Goal: Task Accomplishment & Management: Use online tool/utility

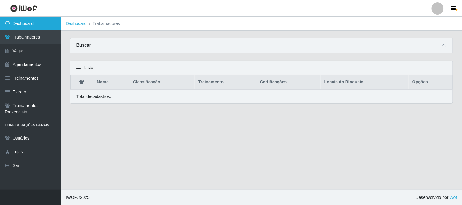
click at [31, 24] on link "Dashboard" at bounding box center [30, 24] width 61 height 14
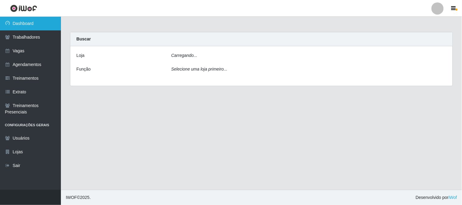
click at [31, 24] on link "Dashboard" at bounding box center [30, 24] width 61 height 14
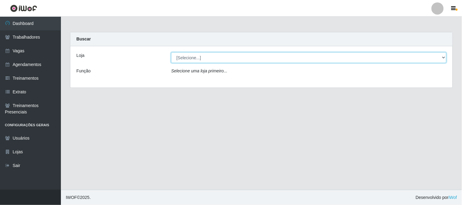
click at [221, 59] on select "[Selecione...] Sapore D'italia" at bounding box center [309, 57] width 276 height 11
select select "266"
click at [171, 52] on select "[Selecione...] Sapore D'italia" at bounding box center [309, 57] width 276 height 11
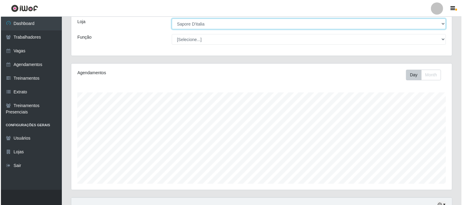
scroll to position [169, 0]
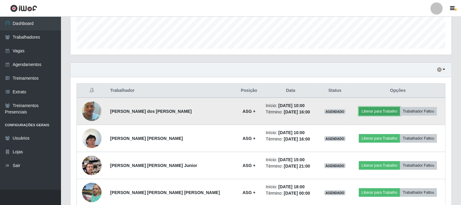
click at [367, 112] on button "Liberar para Trabalho" at bounding box center [379, 111] width 41 height 9
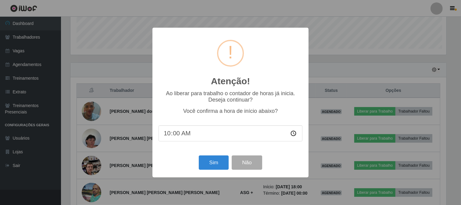
scroll to position [126, 377]
click at [219, 166] on button "Sim" at bounding box center [215, 163] width 30 height 14
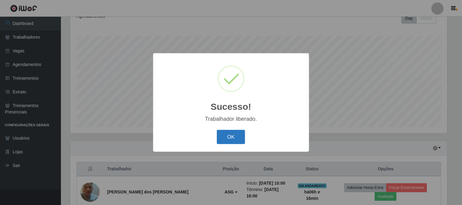
click at [232, 137] on button "OK" at bounding box center [231, 137] width 28 height 14
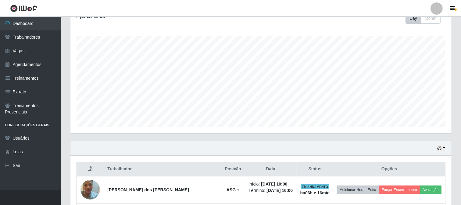
scroll to position [226, 0]
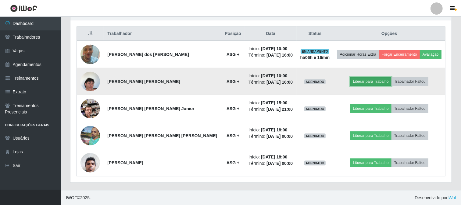
click at [364, 82] on button "Liberar para Trabalho" at bounding box center [370, 81] width 41 height 9
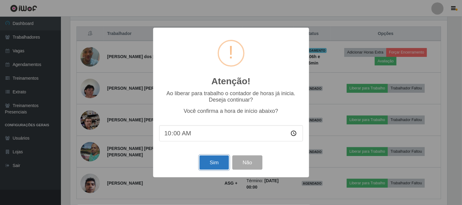
click at [213, 164] on button "Sim" at bounding box center [215, 163] width 30 height 14
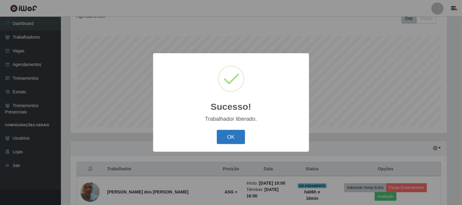
click at [224, 137] on button "OK" at bounding box center [231, 137] width 28 height 14
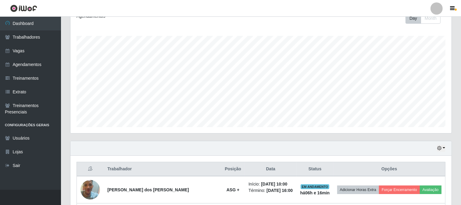
scroll to position [226, 0]
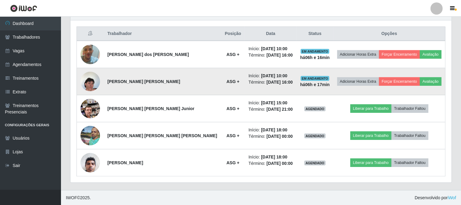
click at [96, 84] on img at bounding box center [90, 81] width 20 height 35
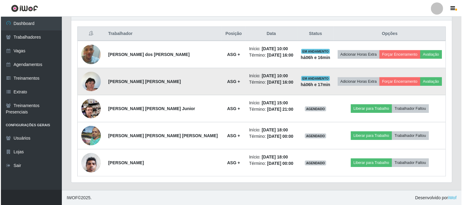
scroll to position [126, 377]
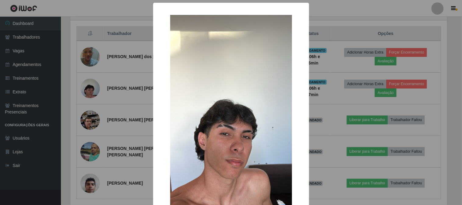
click at [209, 131] on img at bounding box center [231, 123] width 122 height 217
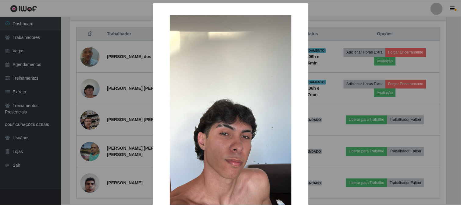
scroll to position [64, 0]
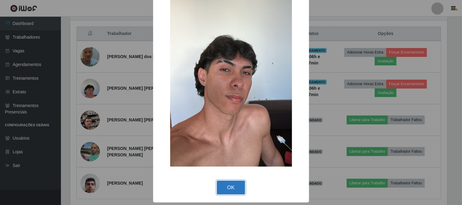
click at [227, 189] on button "OK" at bounding box center [231, 188] width 28 height 14
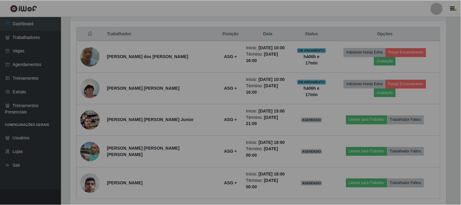
scroll to position [126, 381]
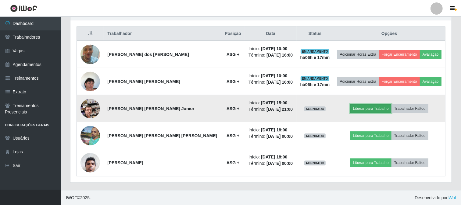
click at [357, 105] on button "Liberar para Trabalho" at bounding box center [370, 109] width 41 height 9
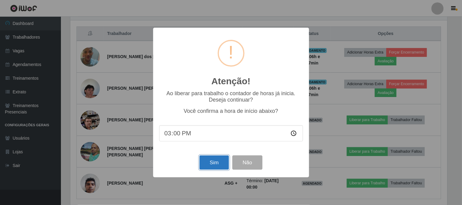
click at [208, 163] on button "Sim" at bounding box center [215, 163] width 30 height 14
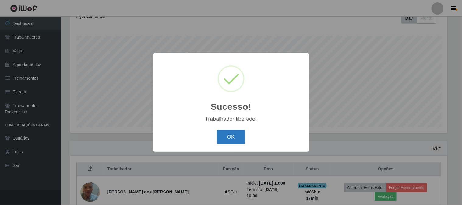
click at [235, 133] on button "OK" at bounding box center [231, 137] width 28 height 14
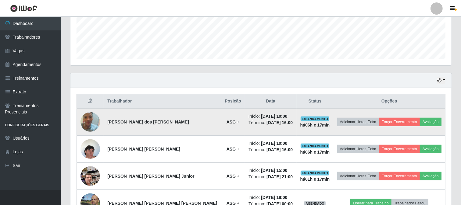
click at [98, 123] on img at bounding box center [90, 122] width 20 height 35
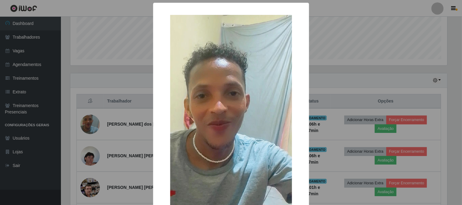
click at [250, 134] on img at bounding box center [231, 123] width 122 height 217
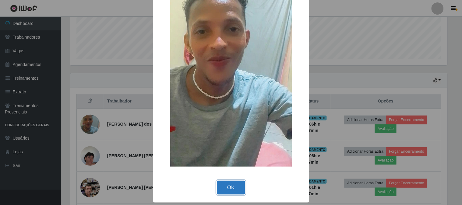
click at [234, 188] on button "OK" at bounding box center [231, 188] width 28 height 14
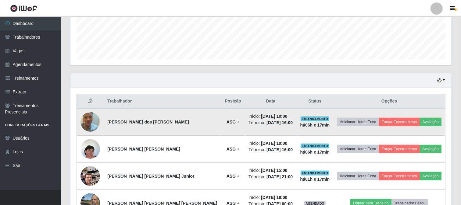
click at [91, 124] on img at bounding box center [90, 122] width 20 height 35
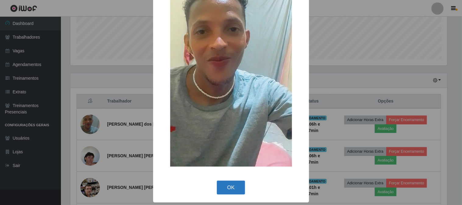
click at [237, 188] on button "OK" at bounding box center [231, 188] width 28 height 14
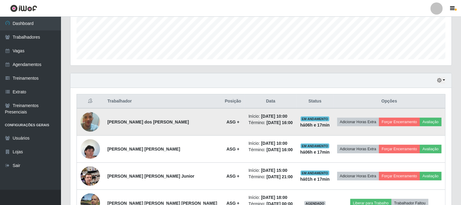
click at [100, 122] on img at bounding box center [90, 122] width 20 height 35
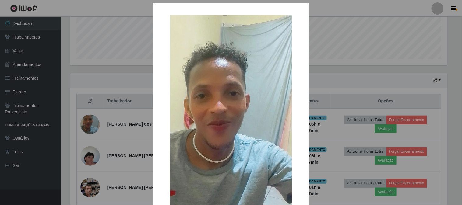
click at [182, 126] on img at bounding box center [231, 123] width 122 height 217
click at [199, 127] on img at bounding box center [231, 123] width 122 height 217
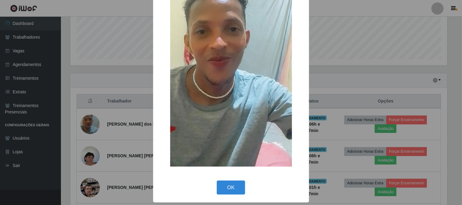
click at [232, 115] on img at bounding box center [231, 59] width 122 height 217
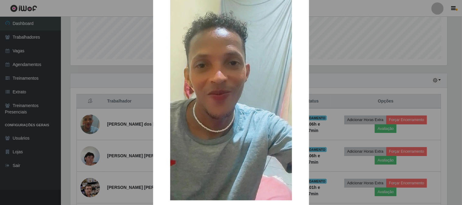
click at [87, 119] on div "× OK Cancel" at bounding box center [231, 102] width 462 height 205
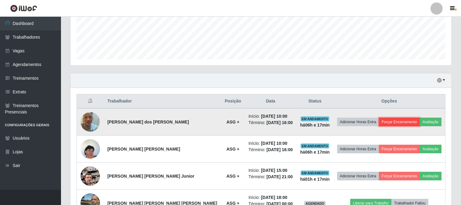
click at [401, 123] on button "Forçar Encerramento" at bounding box center [399, 122] width 41 height 9
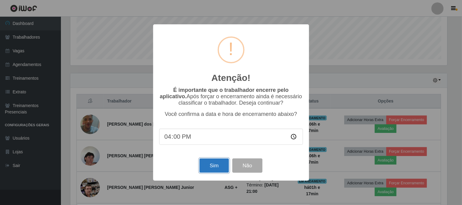
click at [220, 166] on button "Sim" at bounding box center [215, 166] width 30 height 14
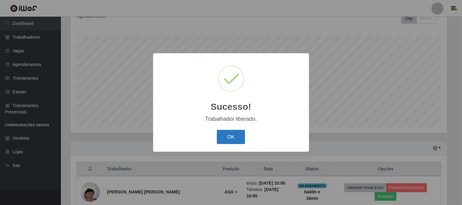
click at [234, 142] on button "OK" at bounding box center [231, 137] width 28 height 14
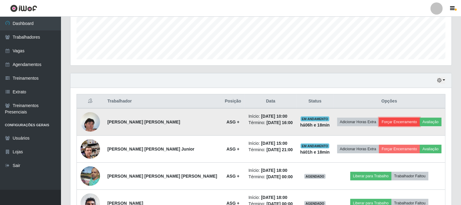
click at [395, 122] on button "Forçar Encerramento" at bounding box center [399, 122] width 41 height 9
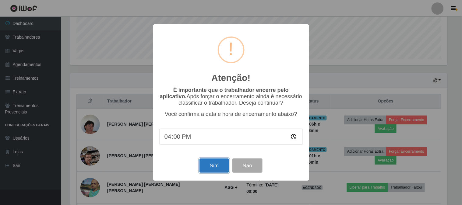
click at [219, 170] on button "Sim" at bounding box center [215, 166] width 30 height 14
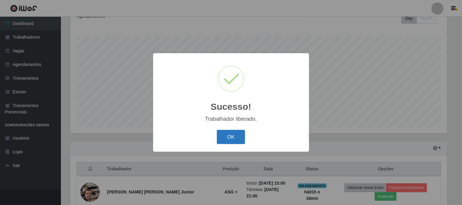
click at [229, 141] on button "OK" at bounding box center [231, 137] width 28 height 14
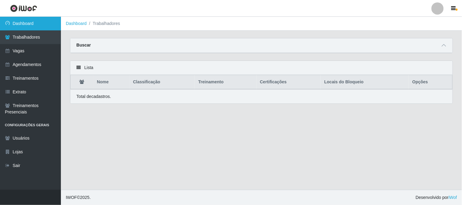
click at [44, 19] on link "Dashboard" at bounding box center [30, 24] width 61 height 14
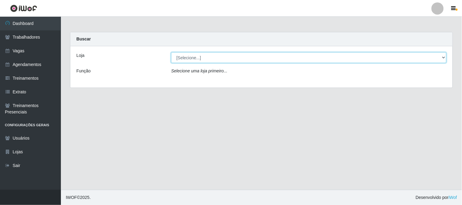
drag, startPoint x: 205, startPoint y: 62, endPoint x: 205, endPoint y: 57, distance: 4.9
click at [205, 57] on select "[Selecione...] Sapore D'italia" at bounding box center [309, 57] width 276 height 11
select select "266"
click at [171, 52] on select "[Selecione...] Sapore D'italia" at bounding box center [309, 57] width 276 height 11
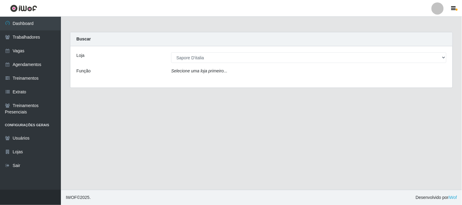
click at [204, 78] on div "Loja [Selecione...] Sapore D'italia Função Selecione uma loja primeiro..." at bounding box center [261, 66] width 382 height 41
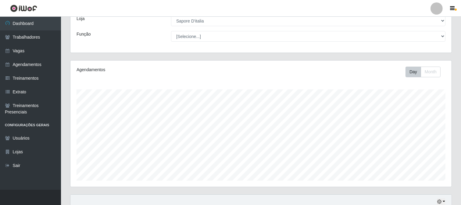
scroll to position [172, 0]
